Goal: Find contact information: Find contact information

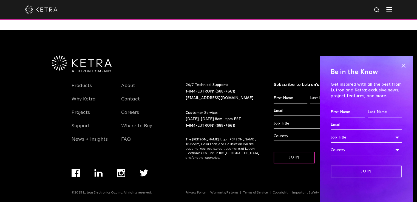
scroll to position [1153, 0]
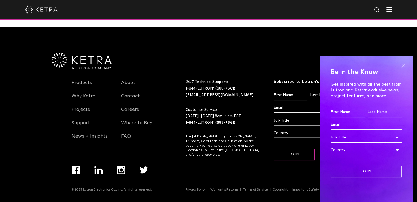
click at [401, 68] on span at bounding box center [403, 66] width 8 height 8
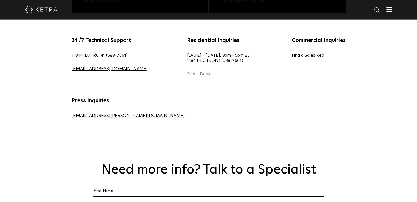
scroll to position [247, 0]
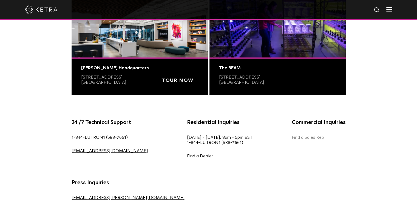
click at [292, 140] on link "Find a Sales Rep" at bounding box center [308, 137] width 32 height 4
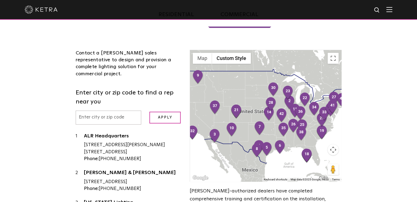
scroll to position [137, 0]
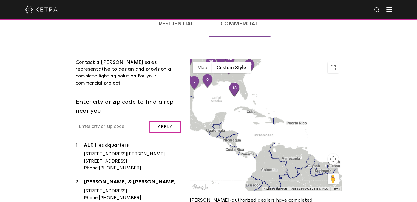
drag, startPoint x: 315, startPoint y: 153, endPoint x: 255, endPoint y: 77, distance: 97.1
click at [255, 77] on div at bounding box center [265, 126] width 151 height 132
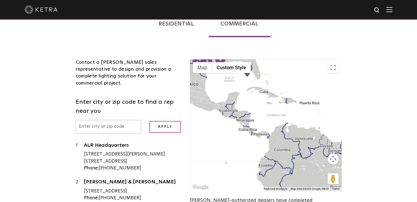
drag, startPoint x: 289, startPoint y: 148, endPoint x: 303, endPoint y: 129, distance: 23.4
click at [303, 129] on div at bounding box center [265, 126] width 151 height 132
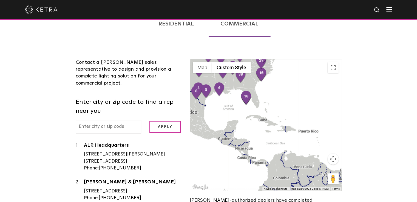
drag, startPoint x: 258, startPoint y: 97, endPoint x: 260, endPoint y: 136, distance: 39.5
click at [255, 150] on div at bounding box center [265, 126] width 151 height 132
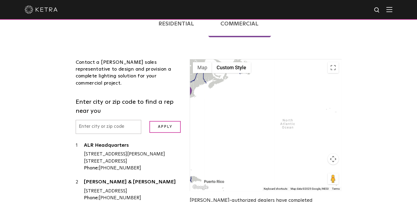
drag, startPoint x: 289, startPoint y: 109, endPoint x: 194, endPoint y: 129, distance: 97.0
click at [194, 129] on div at bounding box center [265, 126] width 151 height 132
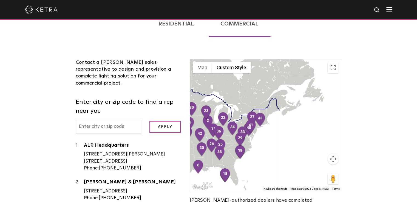
drag, startPoint x: 234, startPoint y: 115, endPoint x: 324, endPoint y: 138, distance: 93.0
click at [325, 138] on div at bounding box center [265, 126] width 151 height 132
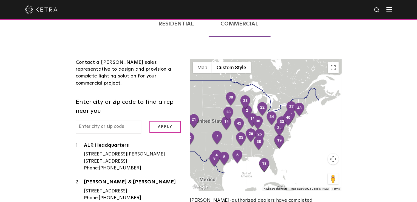
drag, startPoint x: 282, startPoint y: 130, endPoint x: 307, endPoint y: 119, distance: 27.3
click at [307, 119] on div at bounding box center [265, 126] width 151 height 132
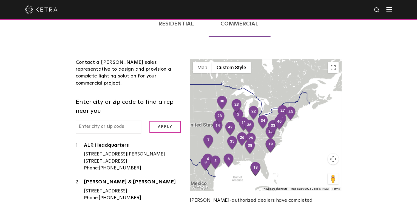
drag, startPoint x: 287, startPoint y: 148, endPoint x: 274, endPoint y: 155, distance: 14.7
click at [274, 155] on div at bounding box center [265, 126] width 151 height 132
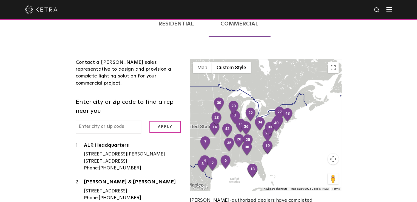
click at [335, 154] on button "Map camera controls" at bounding box center [333, 159] width 11 height 11
click at [333, 154] on button "Map camera controls" at bounding box center [333, 159] width 11 height 11
click at [330, 154] on button "Map camera controls" at bounding box center [333, 159] width 11 height 11
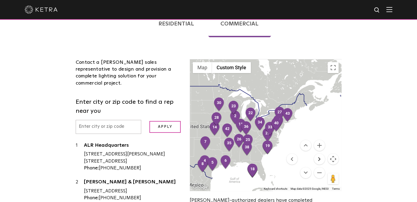
click at [318, 154] on button "Move right" at bounding box center [319, 159] width 11 height 11
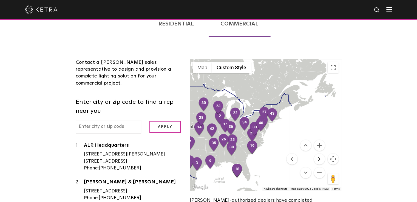
click at [318, 154] on button "Move right" at bounding box center [319, 159] width 11 height 11
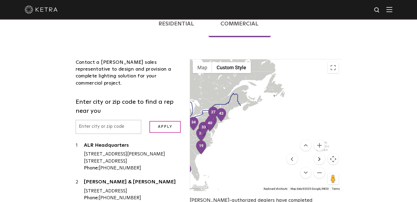
click at [318, 154] on button "Move right" at bounding box center [319, 159] width 11 height 11
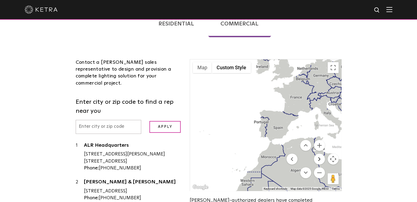
click at [318, 154] on button "Move right" at bounding box center [319, 159] width 11 height 11
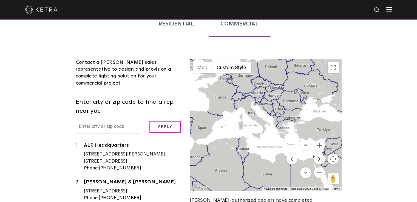
click at [318, 154] on button "Move right" at bounding box center [319, 159] width 11 height 11
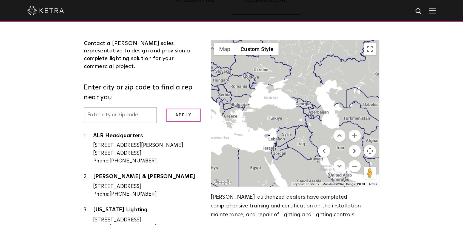
scroll to position [219, 0]
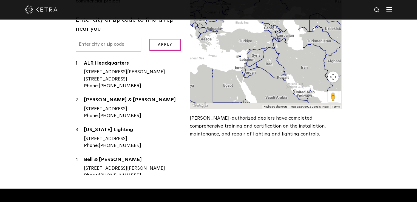
drag, startPoint x: 264, startPoint y: 70, endPoint x: 261, endPoint y: 54, distance: 16.8
click at [262, 57] on div at bounding box center [265, 43] width 151 height 132
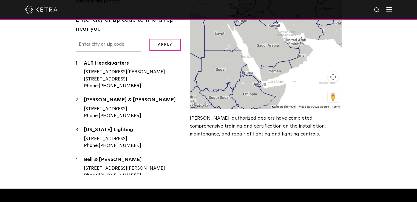
drag, startPoint x: 273, startPoint y: 76, endPoint x: 270, endPoint y: 50, distance: 25.7
click at [270, 50] on div at bounding box center [265, 43] width 151 height 132
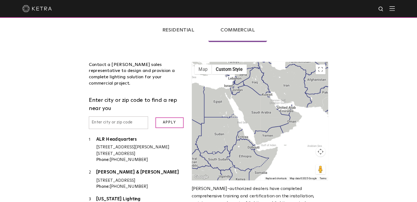
scroll to position [128, 0]
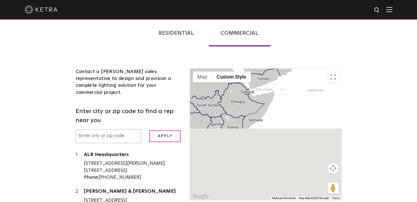
drag, startPoint x: 263, startPoint y: 152, endPoint x: 252, endPoint y: 78, distance: 75.2
click at [252, 78] on div at bounding box center [265, 135] width 151 height 132
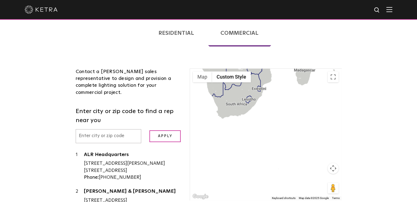
drag, startPoint x: 261, startPoint y: 123, endPoint x: 323, endPoint y: 108, distance: 64.3
click at [323, 108] on div at bounding box center [265, 135] width 151 height 132
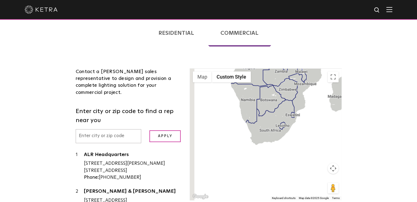
drag, startPoint x: 261, startPoint y: 117, endPoint x: 294, endPoint y: 145, distance: 43.0
click at [294, 145] on div at bounding box center [265, 135] width 151 height 132
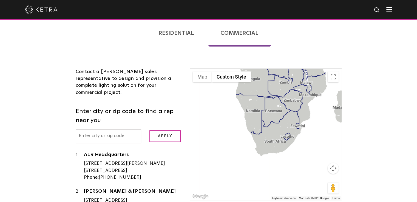
drag, startPoint x: 265, startPoint y: 116, endPoint x: 258, endPoint y: 144, distance: 28.7
click at [258, 144] on div at bounding box center [265, 135] width 151 height 132
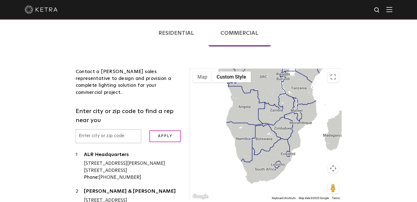
drag, startPoint x: 262, startPoint y: 105, endPoint x: 252, endPoint y: 146, distance: 42.2
click at [252, 147] on div at bounding box center [265, 135] width 151 height 132
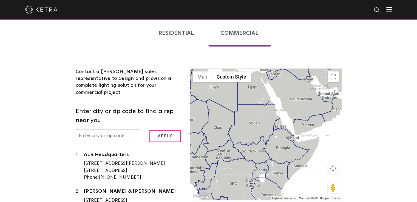
drag, startPoint x: 265, startPoint y: 110, endPoint x: 252, endPoint y: 152, distance: 43.6
click at [252, 152] on div at bounding box center [265, 135] width 151 height 132
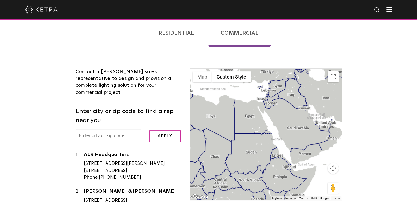
drag, startPoint x: 255, startPoint y: 112, endPoint x: 252, endPoint y: 144, distance: 31.9
click at [252, 144] on div at bounding box center [265, 135] width 151 height 132
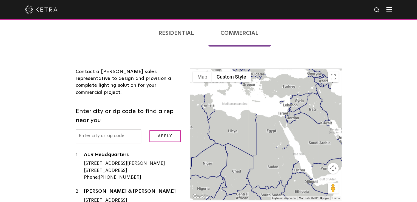
drag, startPoint x: 246, startPoint y: 115, endPoint x: 275, endPoint y: 126, distance: 31.3
click at [275, 126] on div at bounding box center [265, 135] width 151 height 132
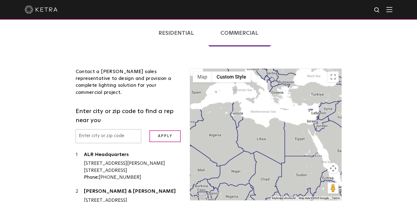
drag, startPoint x: 270, startPoint y: 112, endPoint x: 303, endPoint y: 121, distance: 34.7
click at [303, 121] on div at bounding box center [265, 135] width 151 height 132
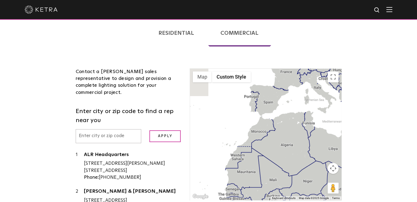
drag, startPoint x: 234, startPoint y: 119, endPoint x: 271, endPoint y: 119, distance: 36.5
click at [271, 119] on div at bounding box center [265, 135] width 151 height 132
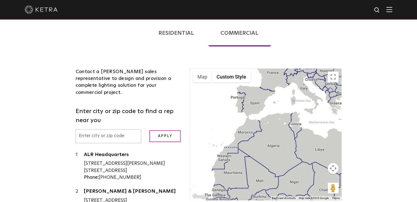
drag, startPoint x: 271, startPoint y: 119, endPoint x: 205, endPoint y: 120, distance: 65.6
click at [205, 120] on div at bounding box center [265, 135] width 151 height 132
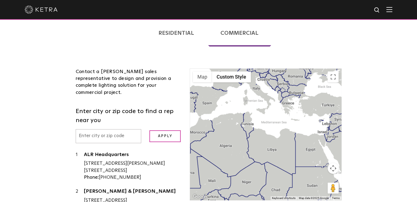
drag, startPoint x: 245, startPoint y: 132, endPoint x: 193, endPoint y: 123, distance: 52.3
click at [193, 123] on div at bounding box center [265, 135] width 151 height 132
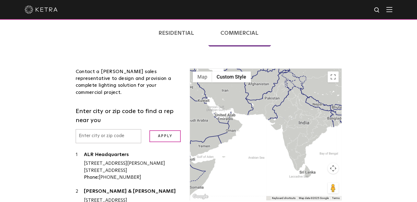
drag, startPoint x: 252, startPoint y: 126, endPoint x: 257, endPoint y: 101, distance: 24.6
click at [257, 101] on div at bounding box center [265, 135] width 151 height 132
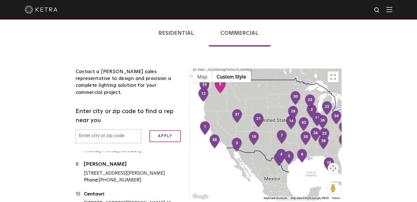
scroll to position [302, 0]
